Goal: Information Seeking & Learning: Learn about a topic

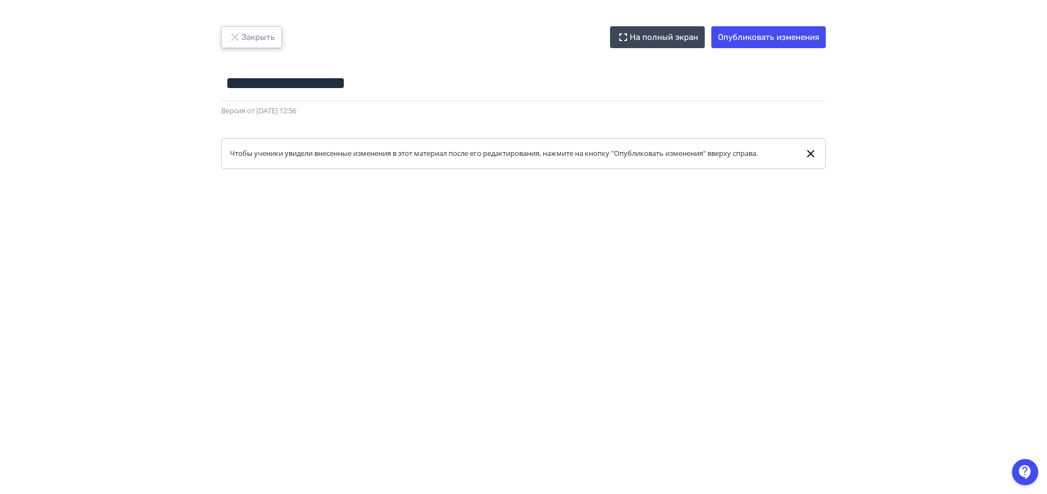
click at [258, 34] on button "Закрыть" at bounding box center [251, 37] width 61 height 22
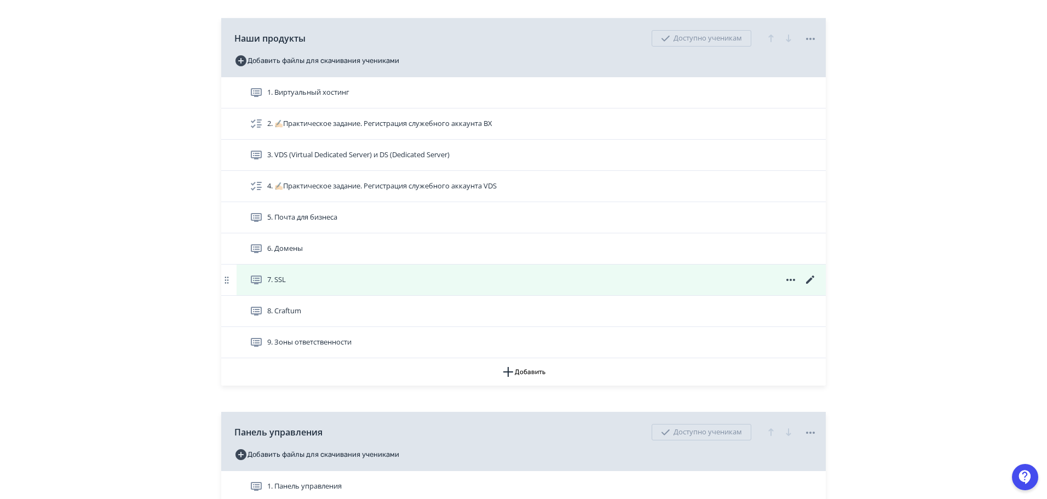
scroll to position [171, 0]
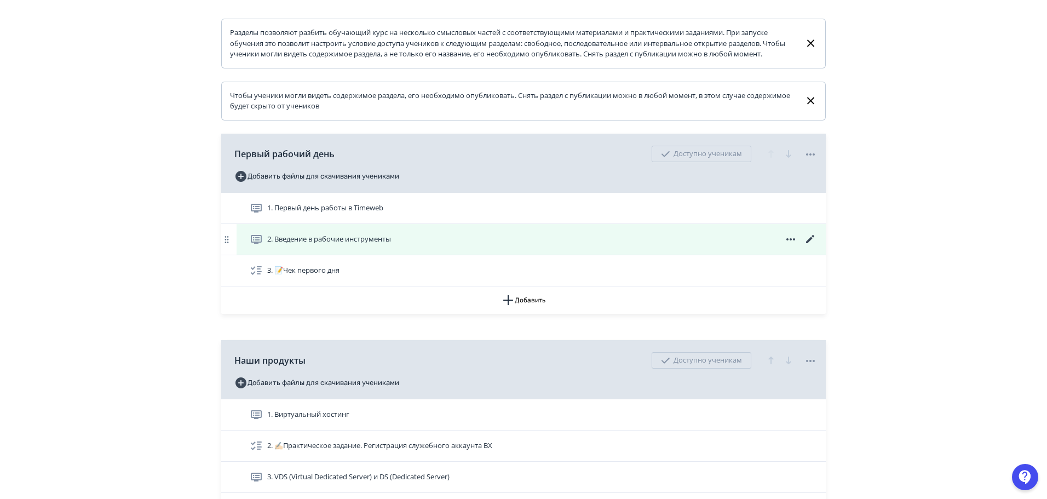
click at [744, 244] on div "2. Введение в рабочие инструменты" at bounding box center [533, 239] width 567 height 13
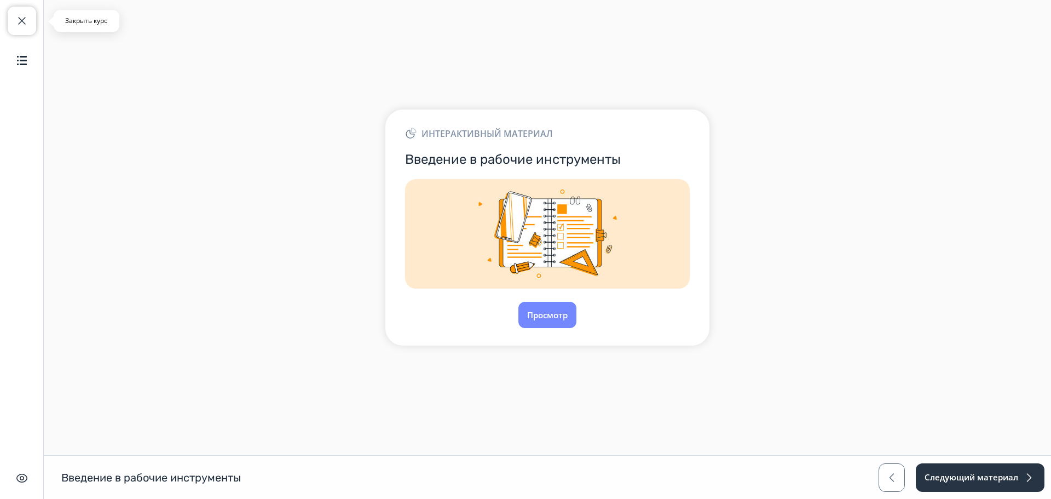
click at [25, 19] on span "button" at bounding box center [21, 20] width 13 height 13
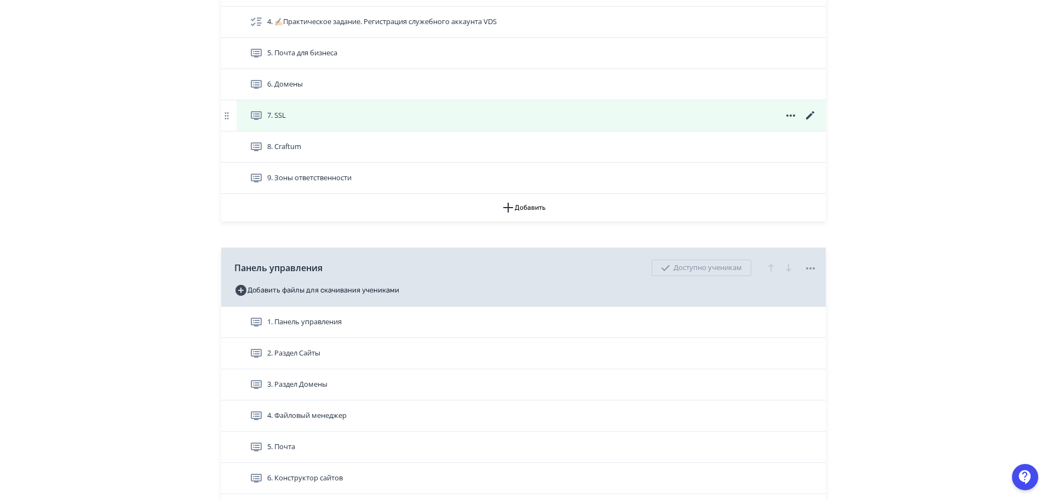
scroll to position [171, 0]
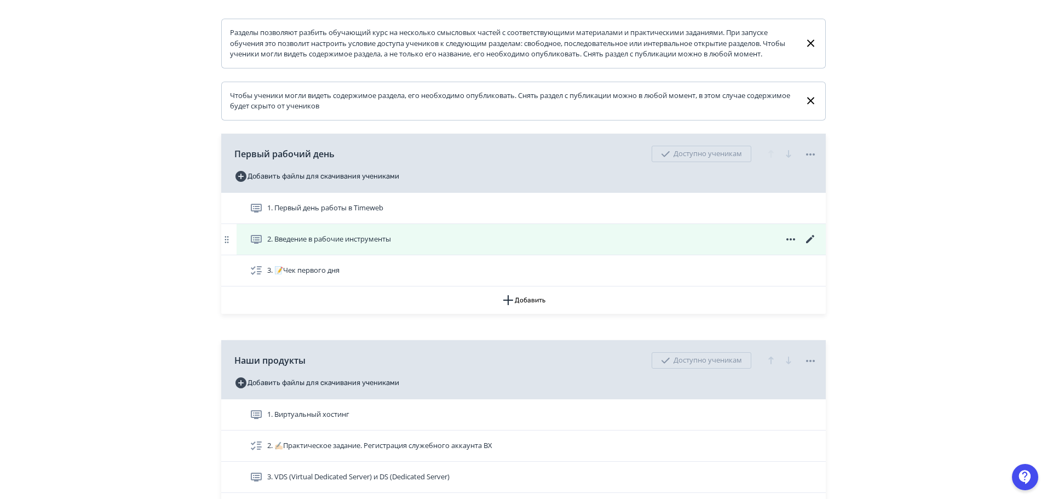
click at [814, 245] on icon at bounding box center [810, 239] width 13 height 13
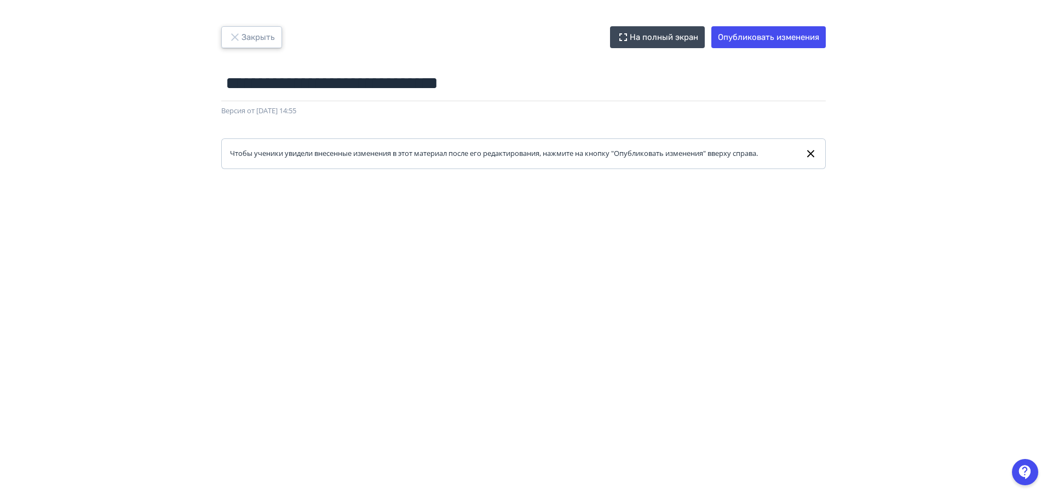
click at [243, 34] on button "Закрыть" at bounding box center [251, 37] width 61 height 22
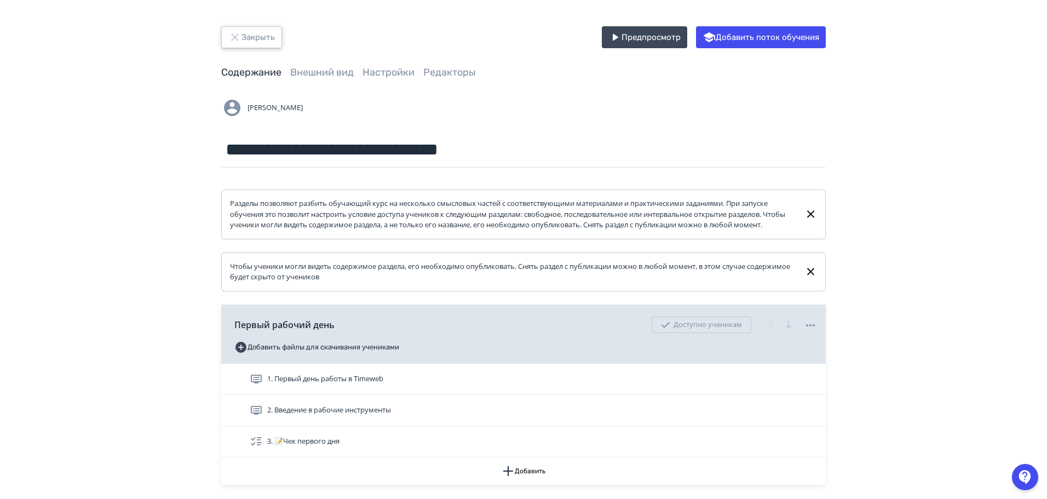
click at [259, 35] on button "Закрыть" at bounding box center [251, 37] width 61 height 22
